Goal: Task Accomplishment & Management: Manage account settings

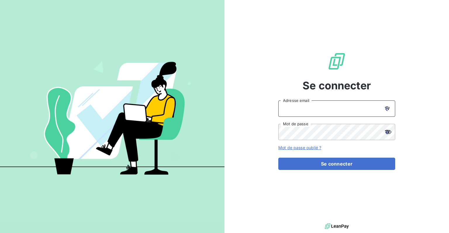
click at [329, 108] on input "Adresse email" at bounding box center [336, 108] width 117 height 16
click at [386, 108] on icon at bounding box center [386, 109] width 3 height 3
click at [321, 111] on input "Adresse email" at bounding box center [336, 108] width 117 height 16
click at [389, 108] on icon at bounding box center [388, 108] width 2 height 3
type input "ntournaille@soficar.com"
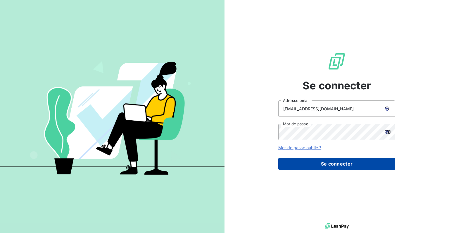
click at [322, 167] on button "Se connecter" at bounding box center [336, 164] width 117 height 12
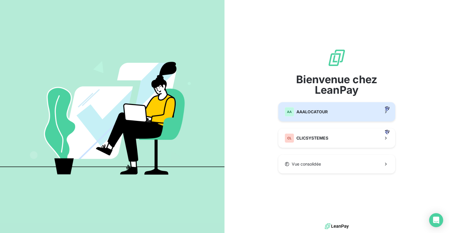
click at [323, 113] on span "AAALOCATOUR" at bounding box center [311, 112] width 31 height 6
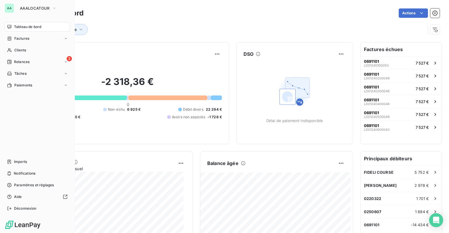
click at [13, 11] on div "AA" at bounding box center [9, 8] width 9 height 9
click at [50, 10] on button "AAALOCATOUR" at bounding box center [38, 8] width 44 height 9
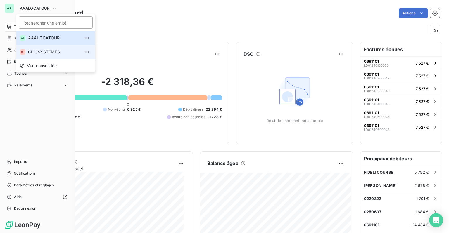
click at [41, 48] on li "CL CLICSYSTEMES" at bounding box center [55, 52] width 79 height 14
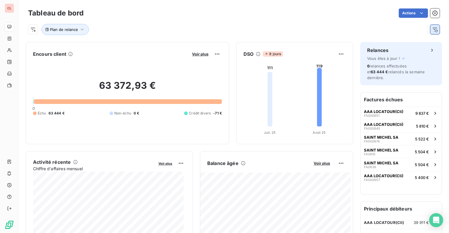
click at [432, 30] on icon "button" at bounding box center [435, 30] width 6 height 6
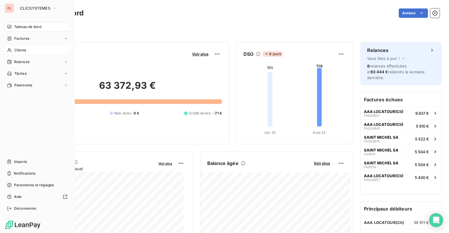
click at [16, 46] on div "Clients" at bounding box center [37, 50] width 65 height 9
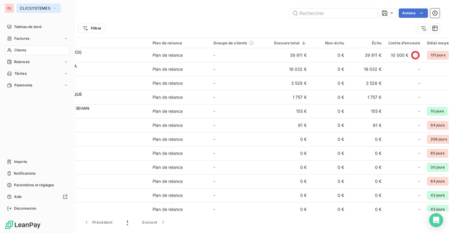
click at [37, 8] on span "CLICSYSTEMES" at bounding box center [35, 8] width 30 height 5
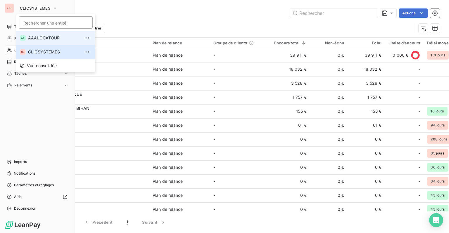
click at [38, 38] on span "AAALOCATOUR" at bounding box center [54, 38] width 52 height 6
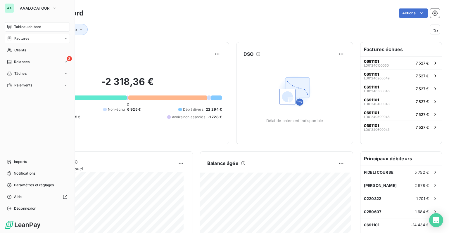
click at [17, 38] on span "Factures" at bounding box center [21, 38] width 15 height 5
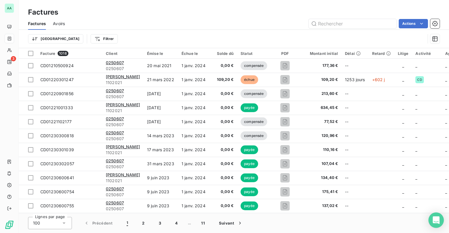
click at [436, 218] on icon "Open Intercom Messenger" at bounding box center [435, 220] width 7 height 8
